Goal: Check status: Check status

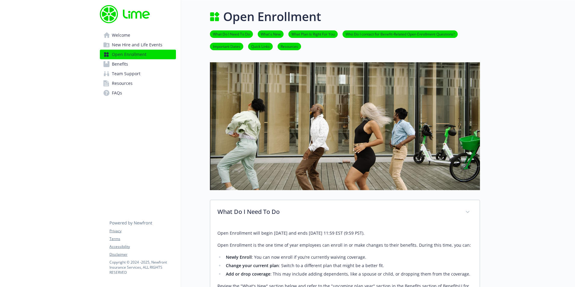
scroll to position [150, 0]
